Goal: Check status: Check status

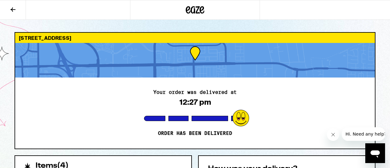
click at [375, 82] on div "[STREET_ADDRESS] Your order was delivered at 12:27 pm Order has been delivered" at bounding box center [195, 90] width 361 height 117
click at [270, 144] on div "Your order was delivered at 12:27 pm Order has been delivered" at bounding box center [194, 112] width 359 height 71
click at [333, 133] on icon "Close message from company" at bounding box center [332, 134] width 5 height 5
click at [306, 168] on h2 "How was your delivery?" at bounding box center [286, 168] width 157 height 7
click at [289, 116] on div "Your order was delivered at 12:27 pm Order has been delivered" at bounding box center [194, 112] width 359 height 71
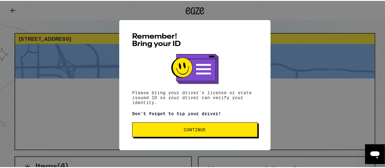
click at [204, 131] on span "Continue" at bounding box center [194, 129] width 115 height 4
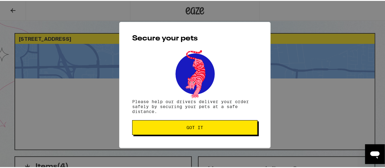
click at [204, 131] on button "Got it" at bounding box center [194, 126] width 125 height 15
